Goal: Task Accomplishment & Management: Manage account settings

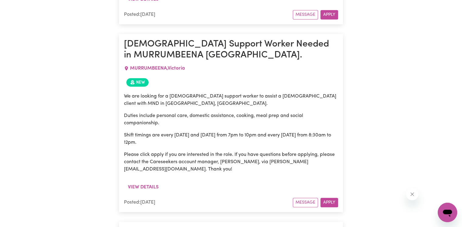
scroll to position [365, 0]
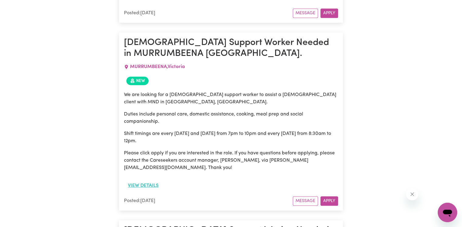
click at [142, 186] on button "View details" at bounding box center [143, 186] width 39 height 12
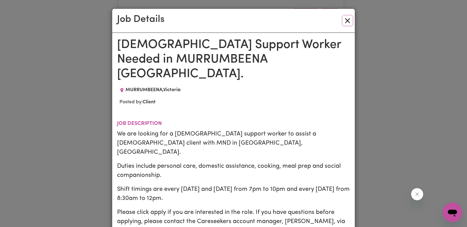
click at [345, 23] on button "Close" at bounding box center [348, 21] width 10 height 10
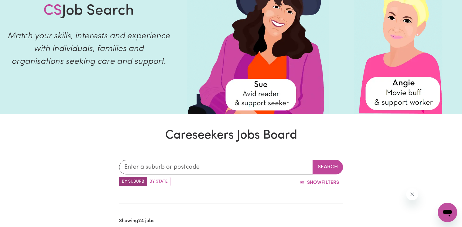
scroll to position [0, 0]
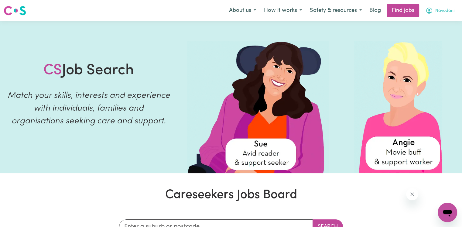
click at [443, 10] on span "Navodani" at bounding box center [445, 11] width 19 height 7
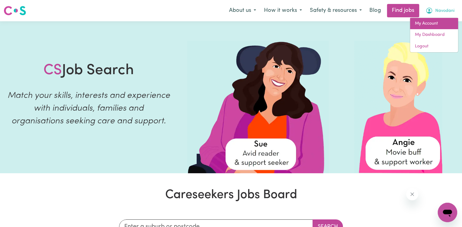
click at [433, 21] on link "My Account" at bounding box center [434, 24] width 48 height 12
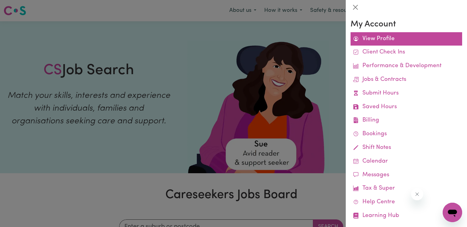
click at [381, 41] on link "View Profile" at bounding box center [406, 39] width 112 height 14
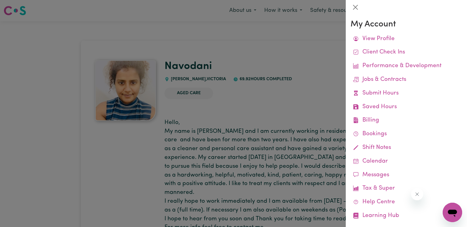
click at [285, 94] on div at bounding box center [233, 113] width 467 height 227
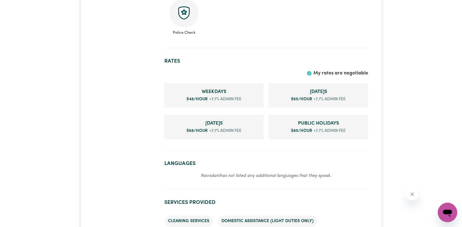
scroll to position [395, 0]
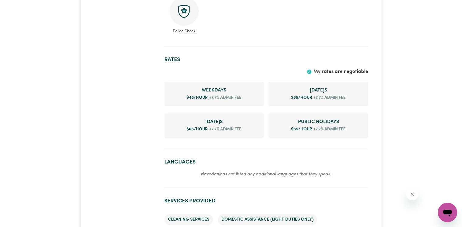
click at [207, 96] on span "$ 48 /hour" at bounding box center [197, 98] width 21 height 4
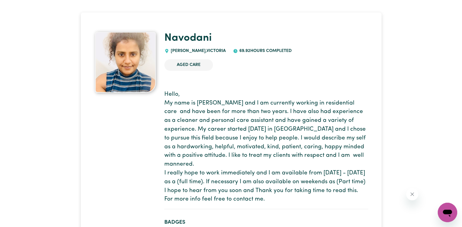
scroll to position [0, 0]
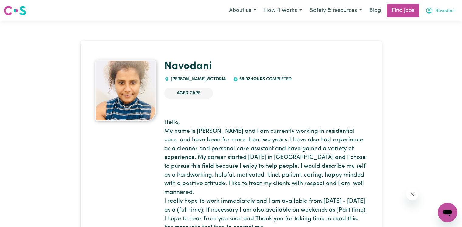
click at [439, 11] on span "Navodani" at bounding box center [445, 11] width 19 height 7
click at [441, 24] on link "My Account" at bounding box center [434, 24] width 48 height 12
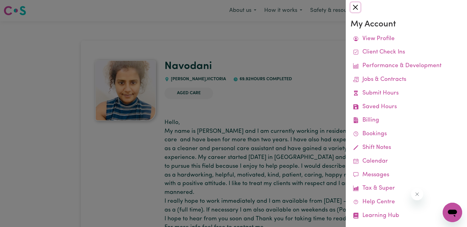
click at [358, 7] on button "Close" at bounding box center [355, 7] width 10 height 10
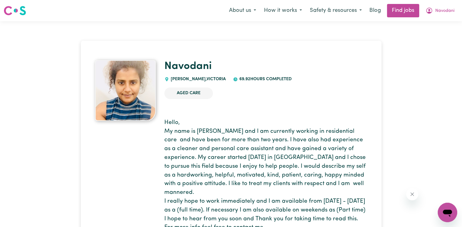
click at [131, 94] on img at bounding box center [125, 90] width 61 height 61
click at [241, 12] on button "About us" at bounding box center [242, 10] width 35 height 13
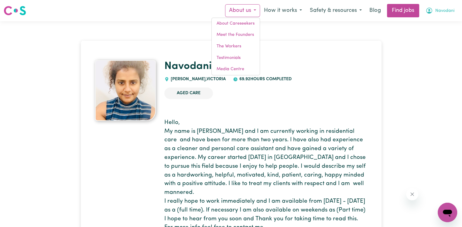
click at [429, 12] on icon "My Account" at bounding box center [429, 10] width 7 height 7
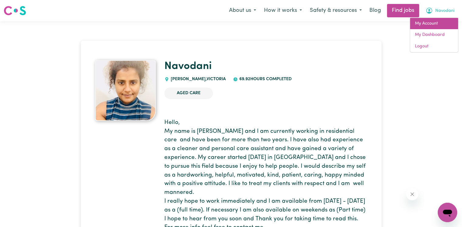
click at [432, 22] on link "My Account" at bounding box center [434, 24] width 48 height 12
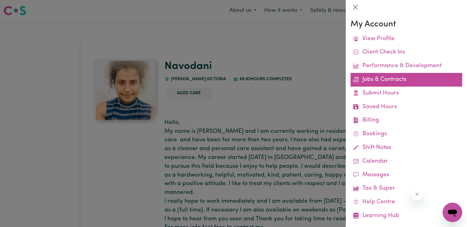
click at [384, 78] on link "Jobs & Contracts" at bounding box center [406, 80] width 112 height 14
